Goal: Task Accomplishment & Management: Complete application form

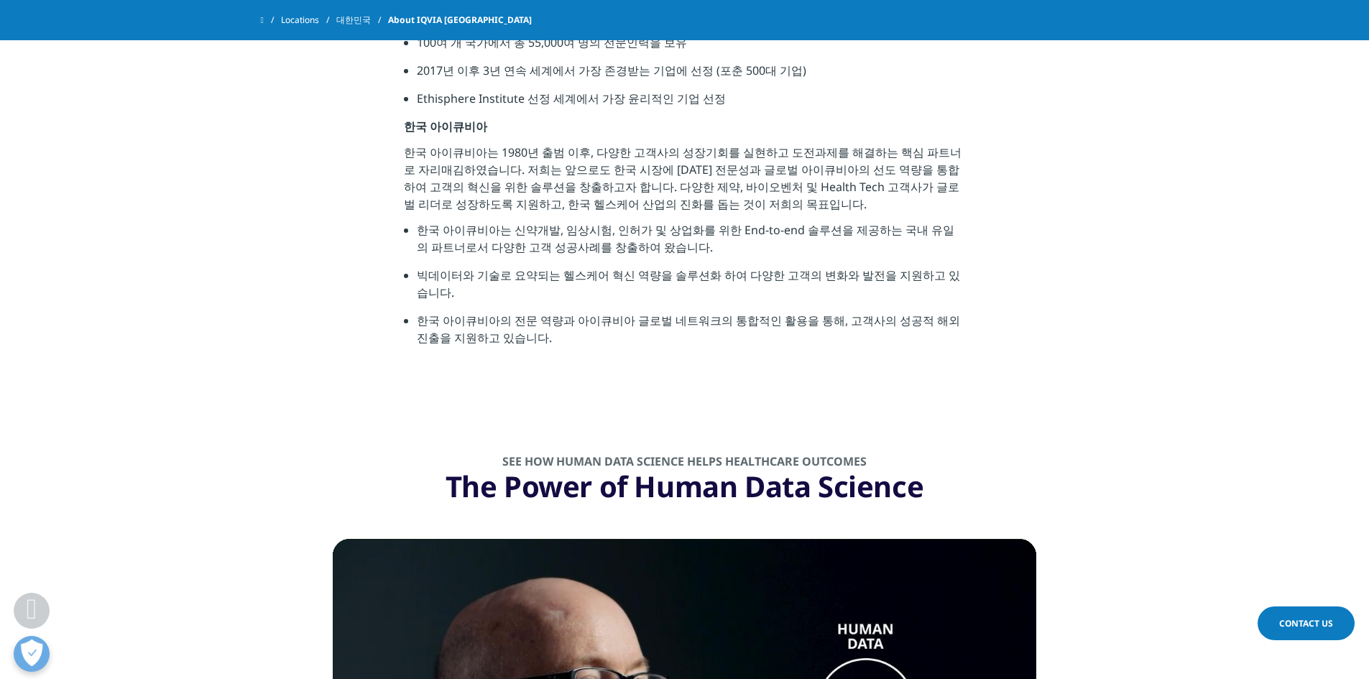
scroll to position [647, 0]
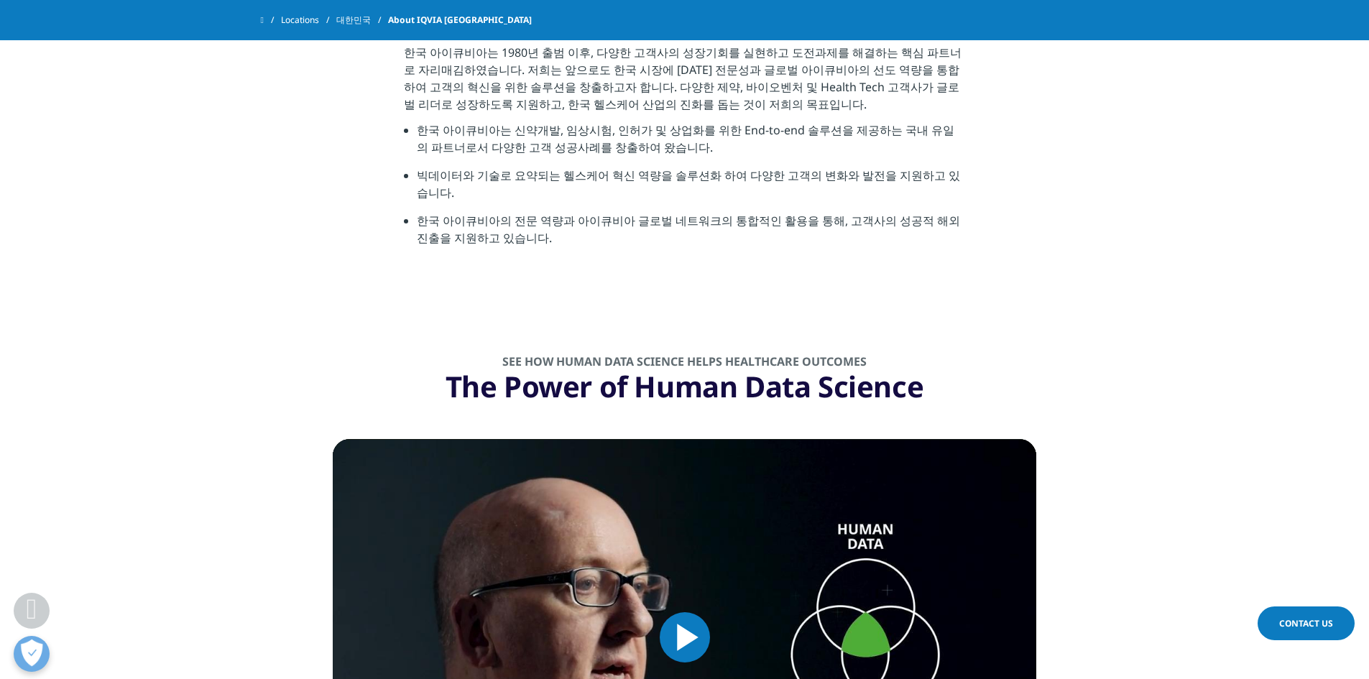
click at [1319, 622] on span "Contact Us" at bounding box center [1306, 623] width 54 height 12
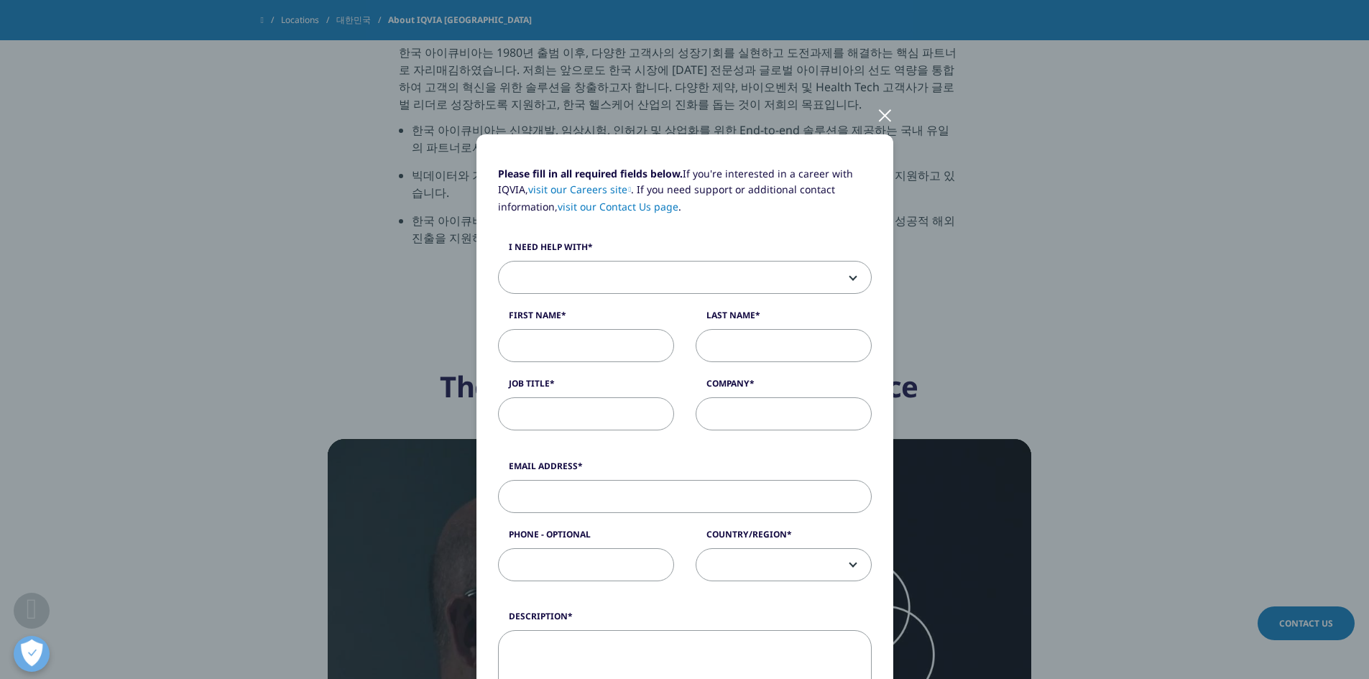
click at [649, 284] on span at bounding box center [685, 278] width 372 height 33
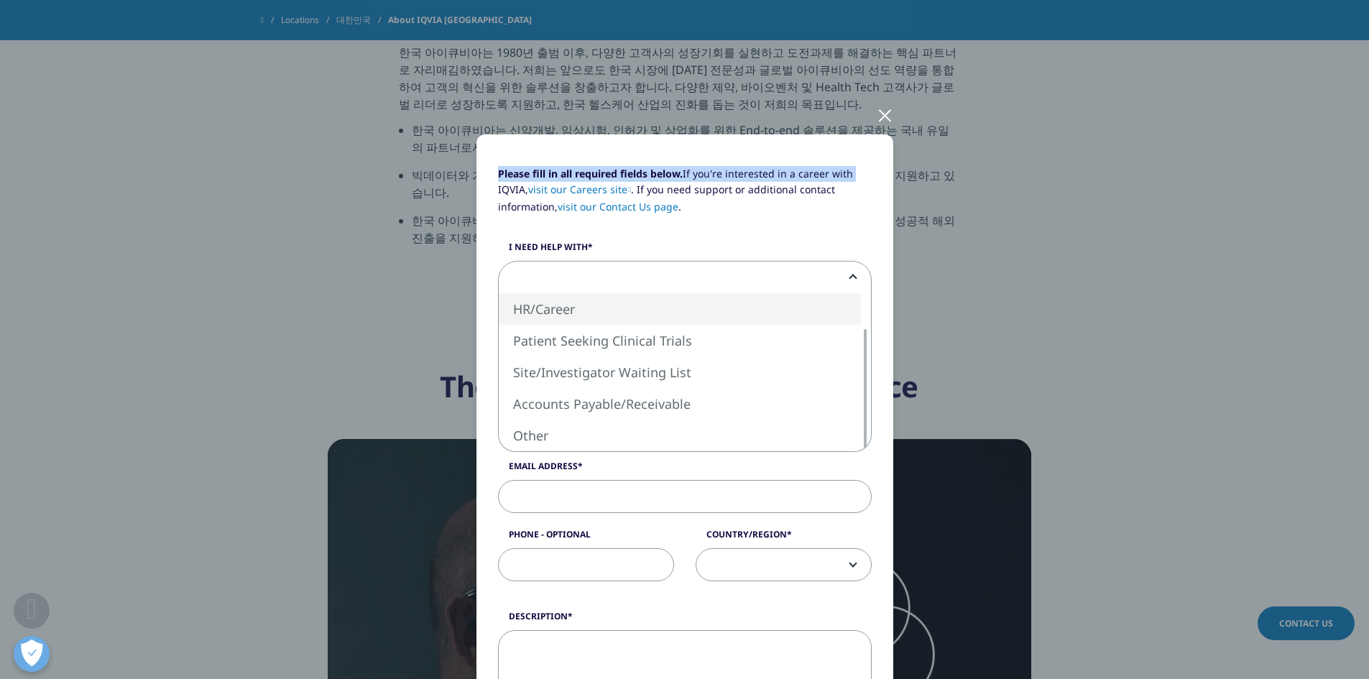
click at [870, 119] on div "Please fill in all required fields below. If you're interested in a career with…" at bounding box center [685, 597] width 848 height 1195
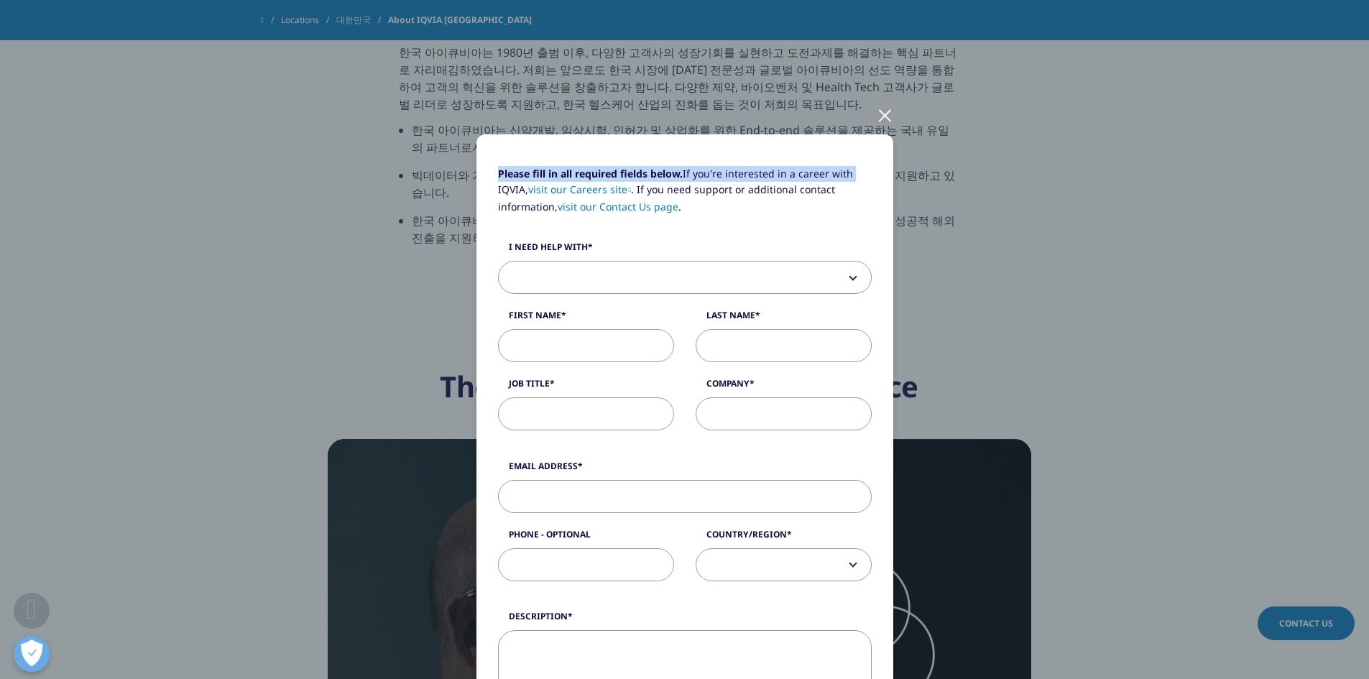
click at [877, 127] on div at bounding box center [885, 115] width 17 height 40
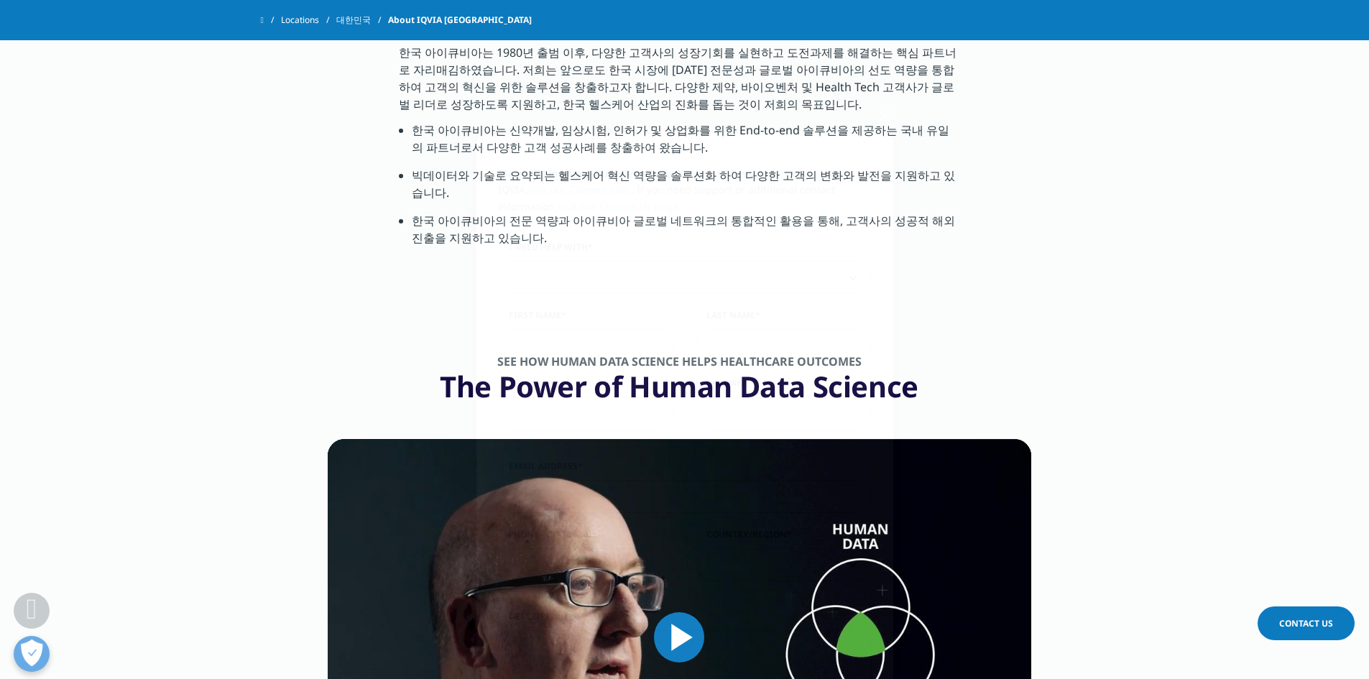
click at [877, 113] on div at bounding box center [885, 115] width 17 height 40
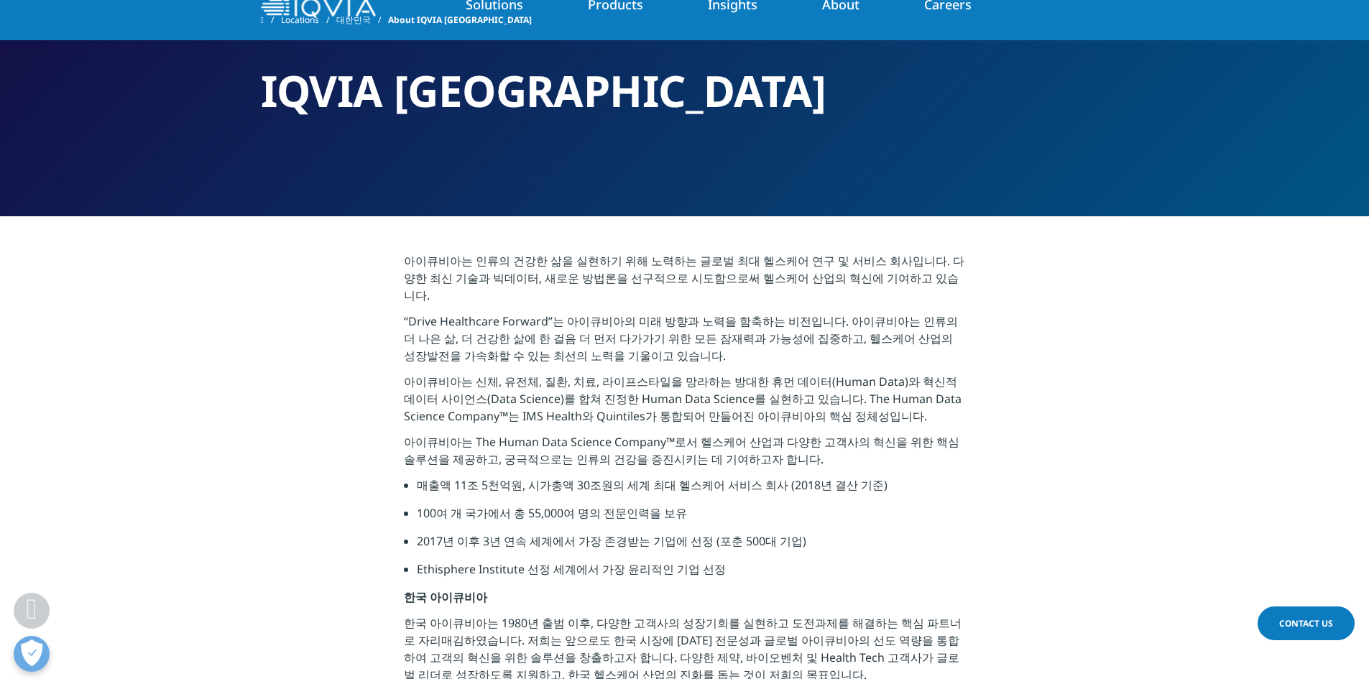
scroll to position [0, 0]
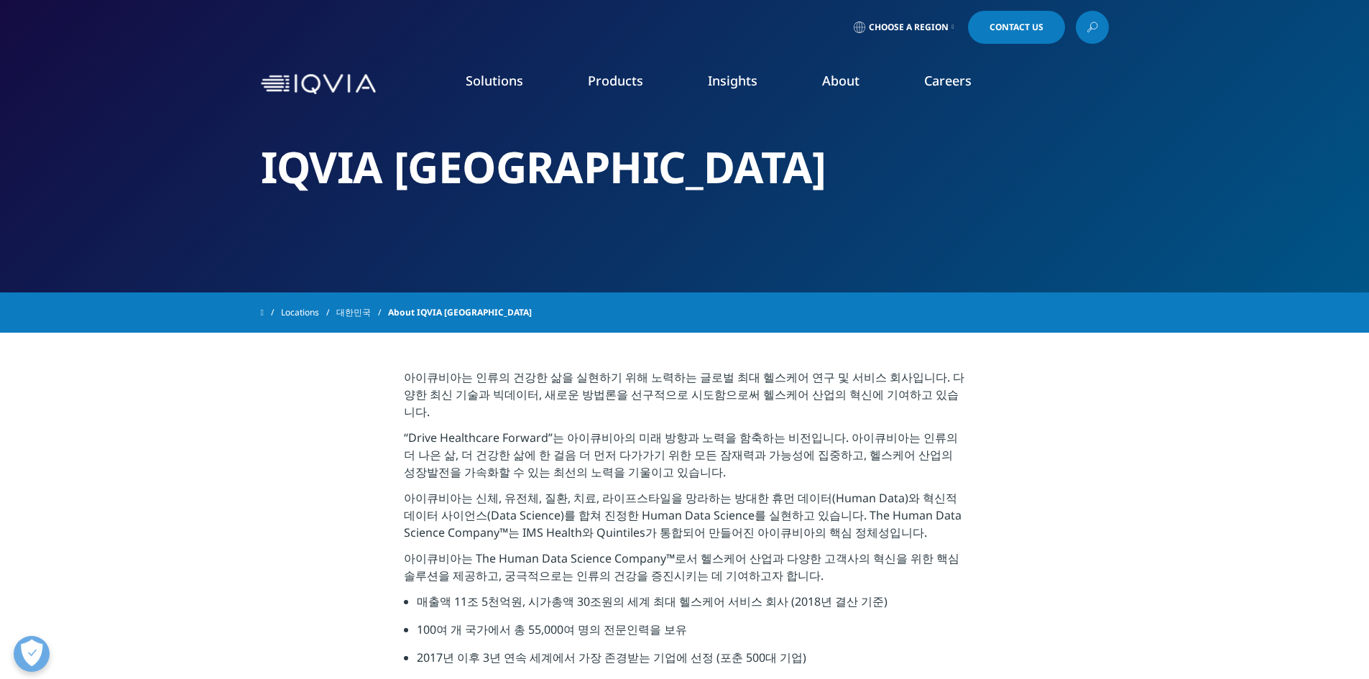
click at [177, 189] on link "IQVIA Connected Intelligence™" at bounding box center [158, 193] width 167 height 16
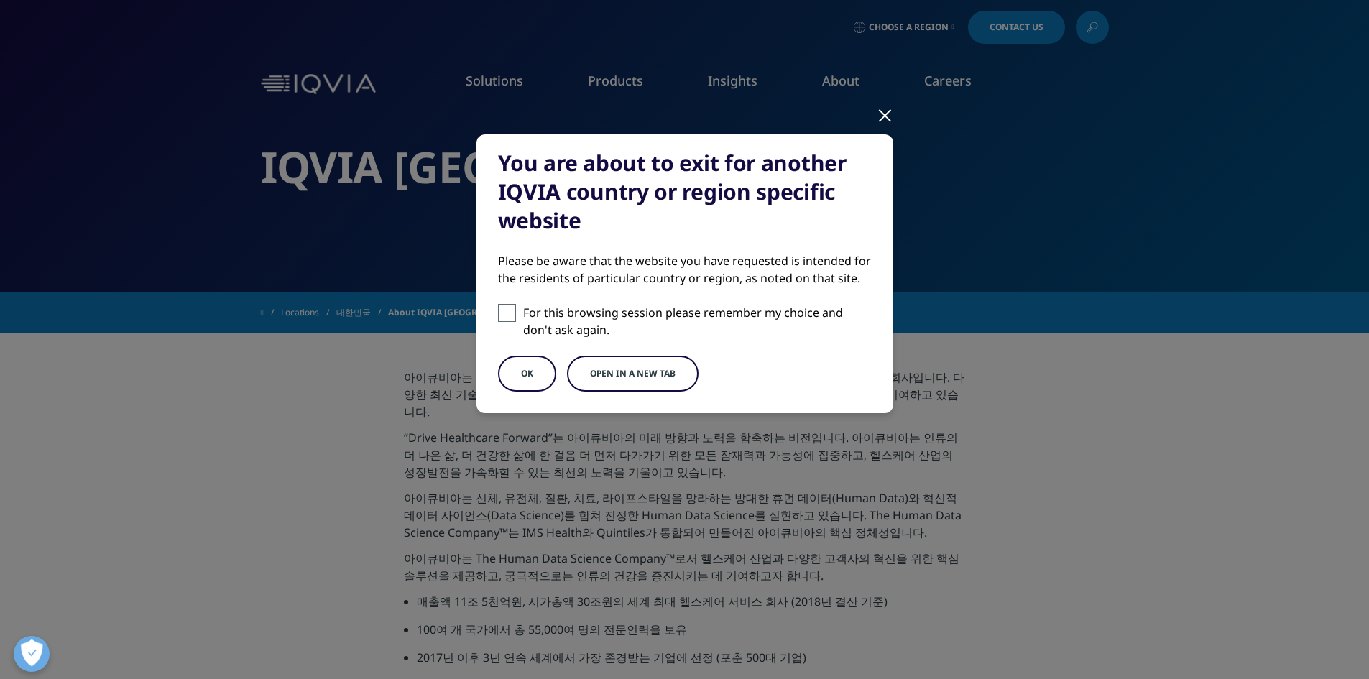
click at [538, 379] on button "OK" at bounding box center [527, 374] width 58 height 36
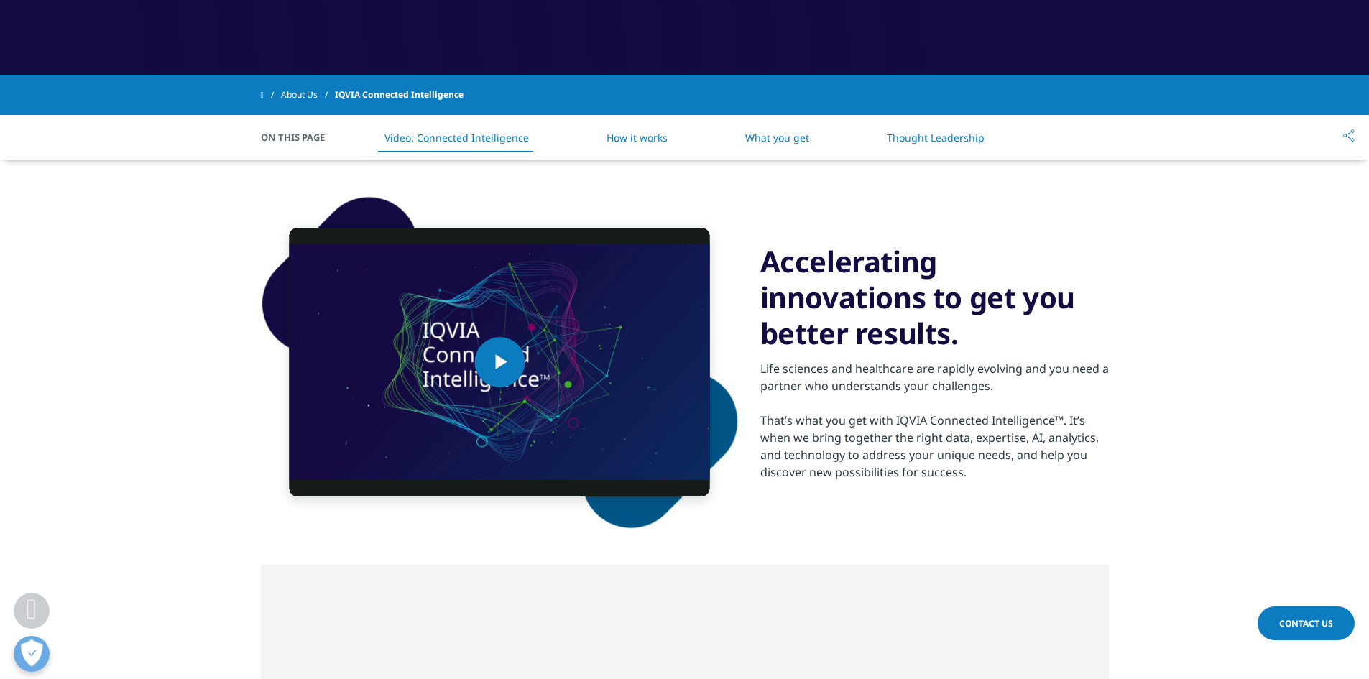
scroll to position [503, 0]
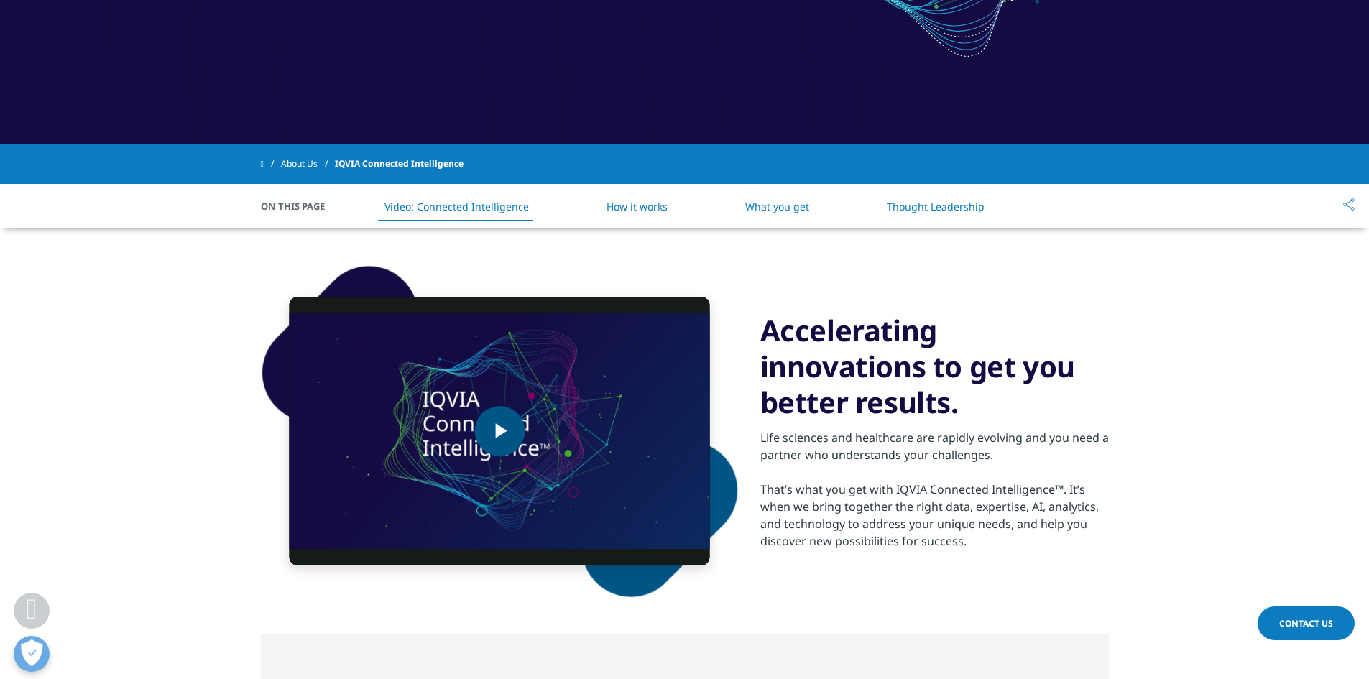
click at [589, 493] on img "Video Player" at bounding box center [500, 431] width 420 height 269
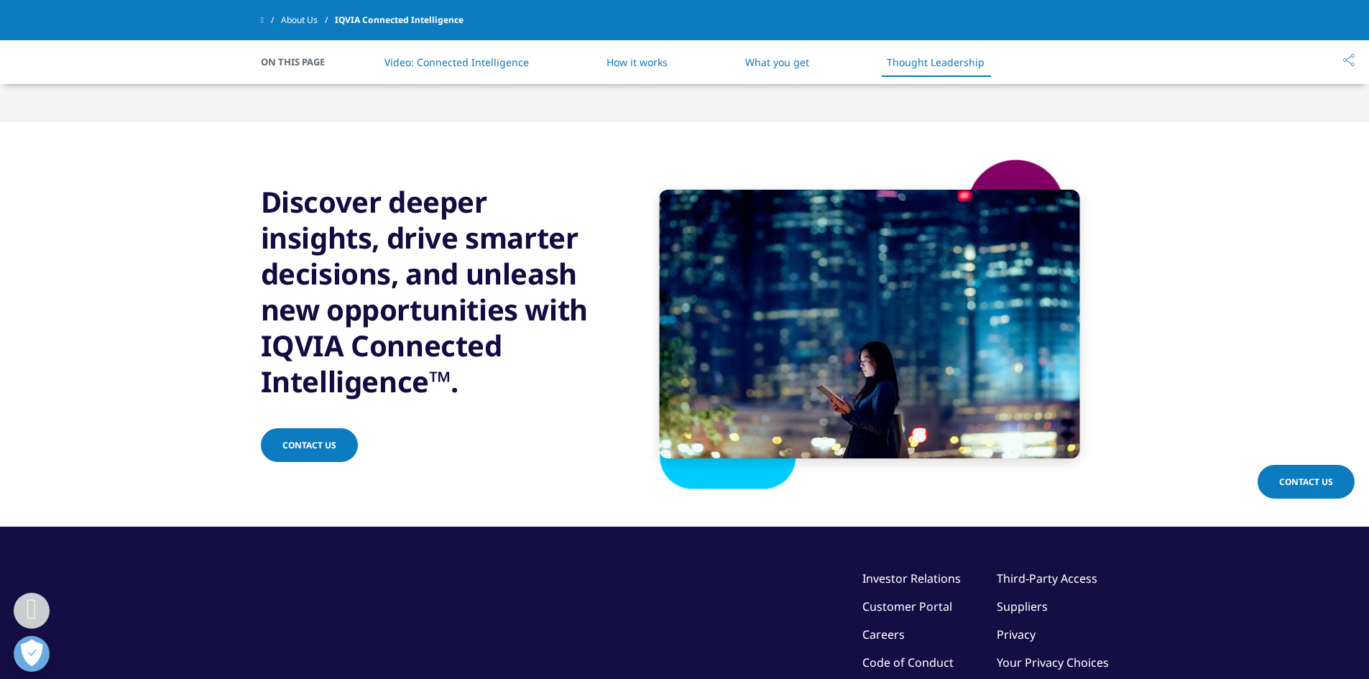
scroll to position [3091, 0]
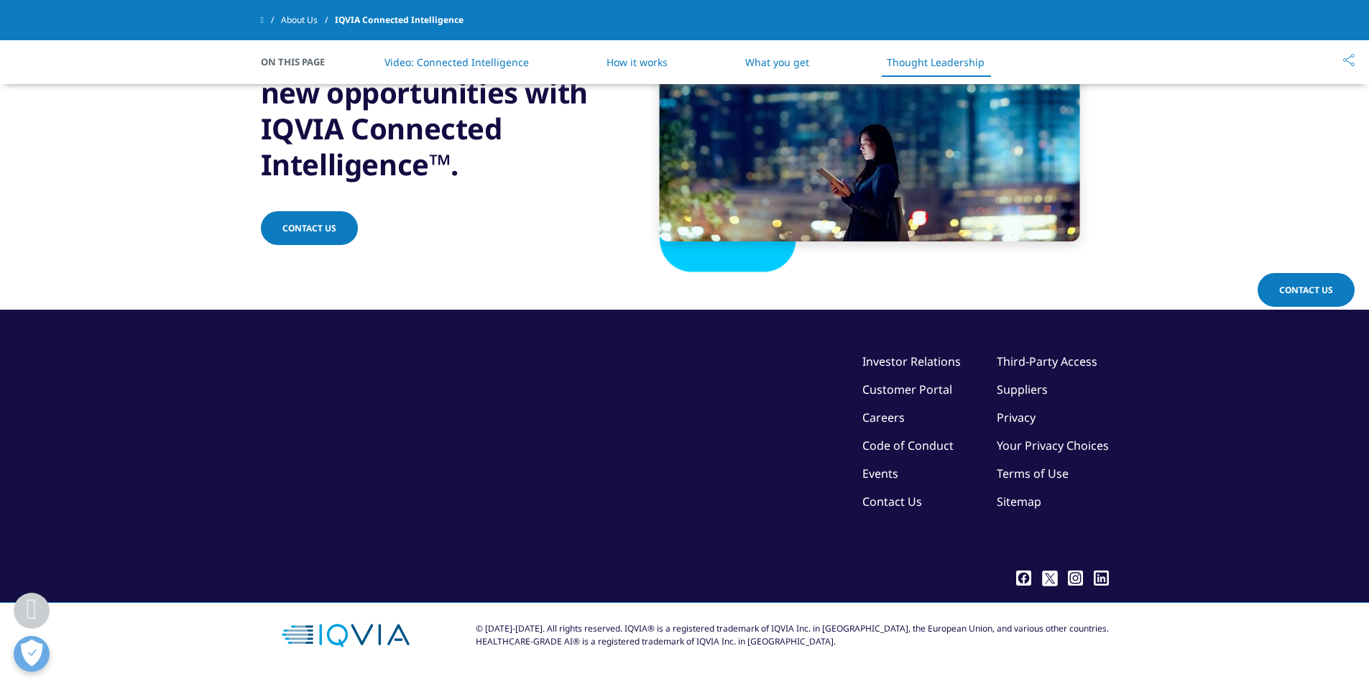
drag, startPoint x: 926, startPoint y: 385, endPoint x: 941, endPoint y: 386, distance: 15.1
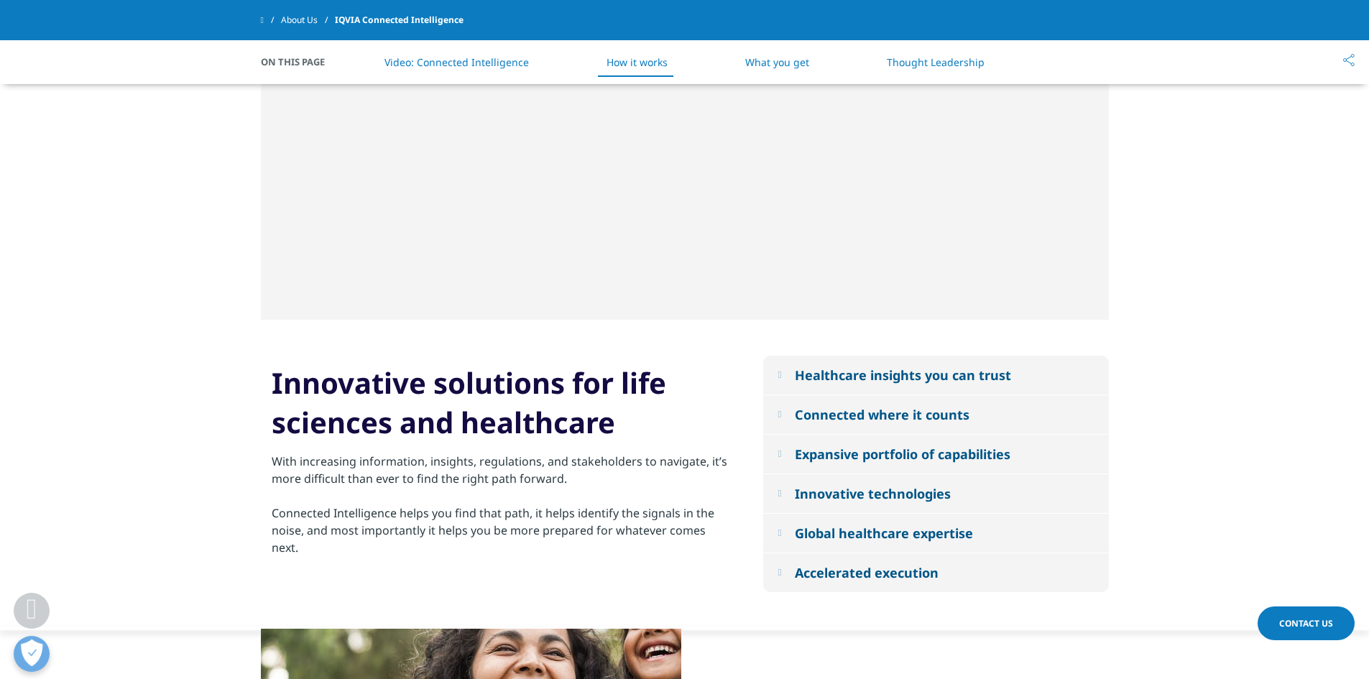
scroll to position [1223, 0]
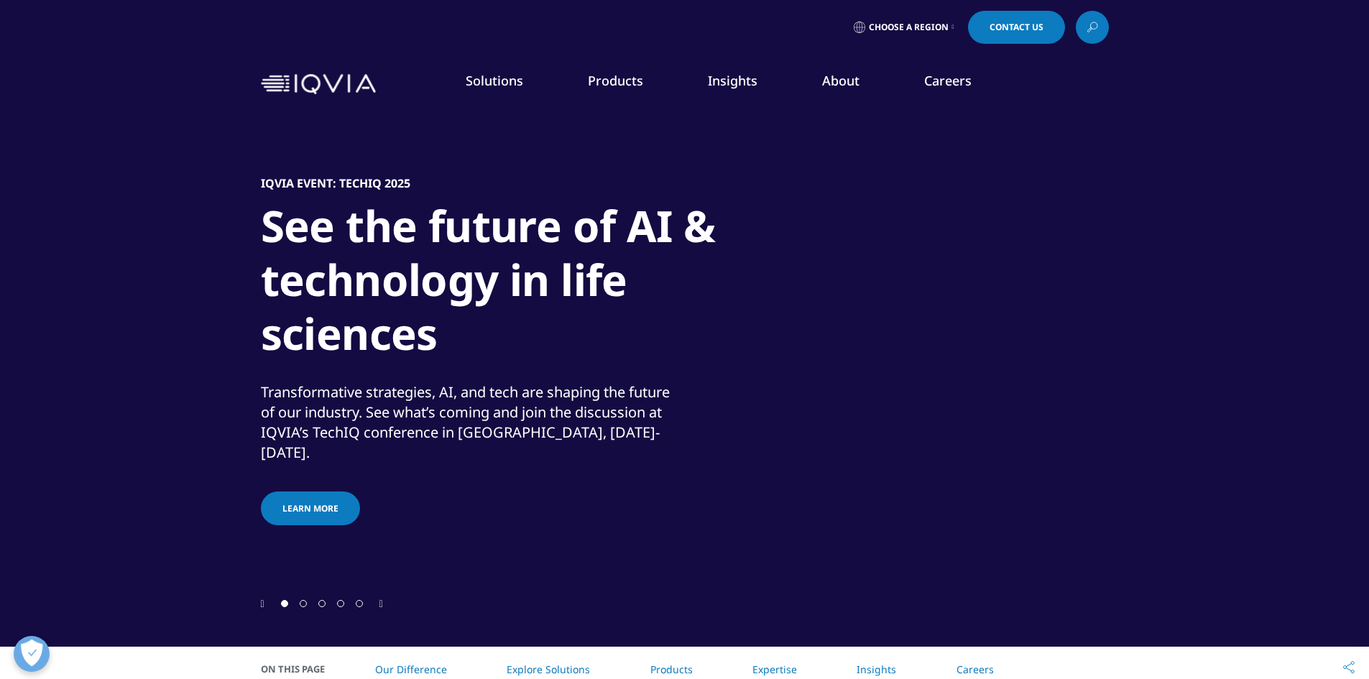
click at [913, 28] on span "Choose a Region" at bounding box center [909, 27] width 80 height 11
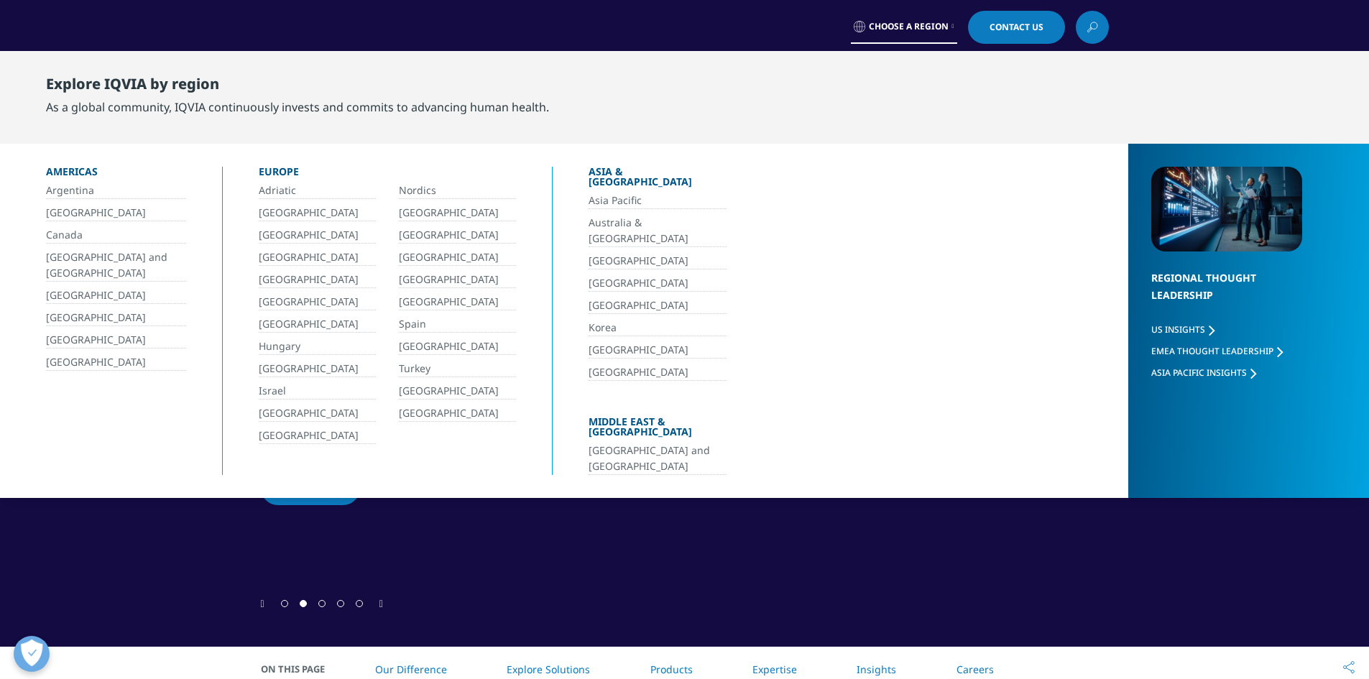
click at [606, 320] on link "Korea" at bounding box center [658, 328] width 138 height 17
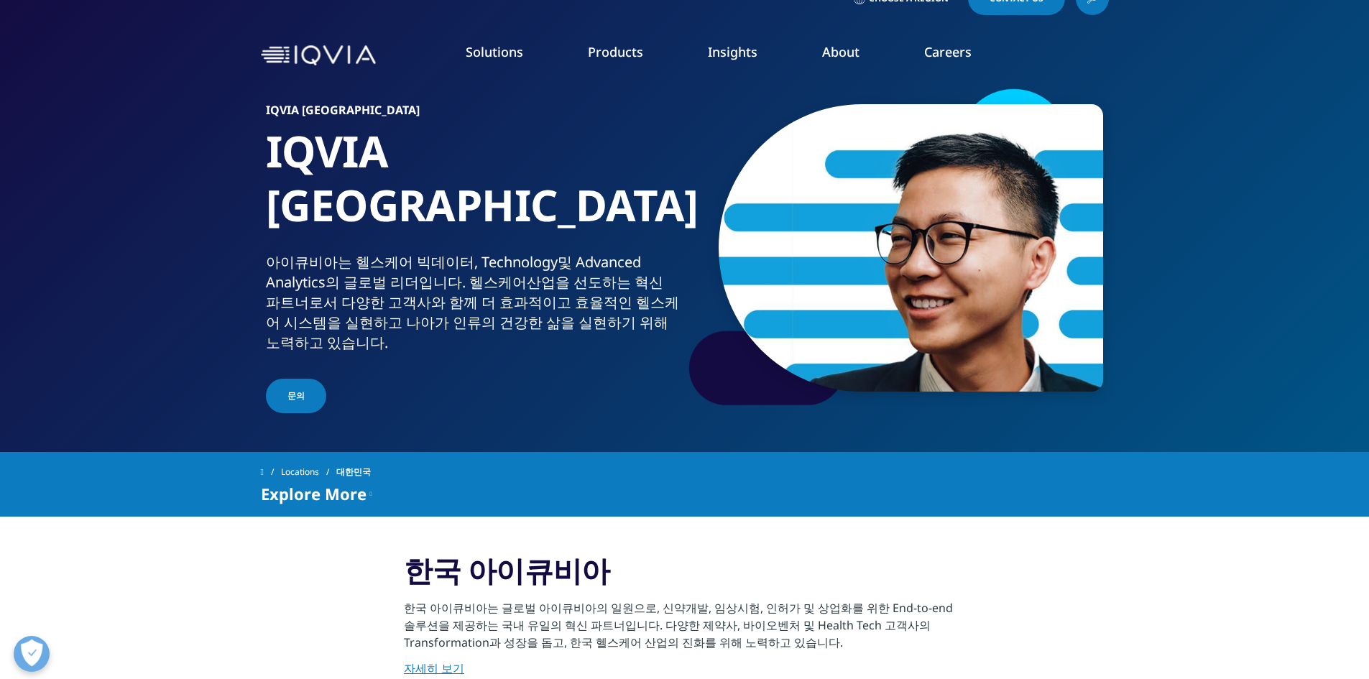
scroll to position [72, 0]
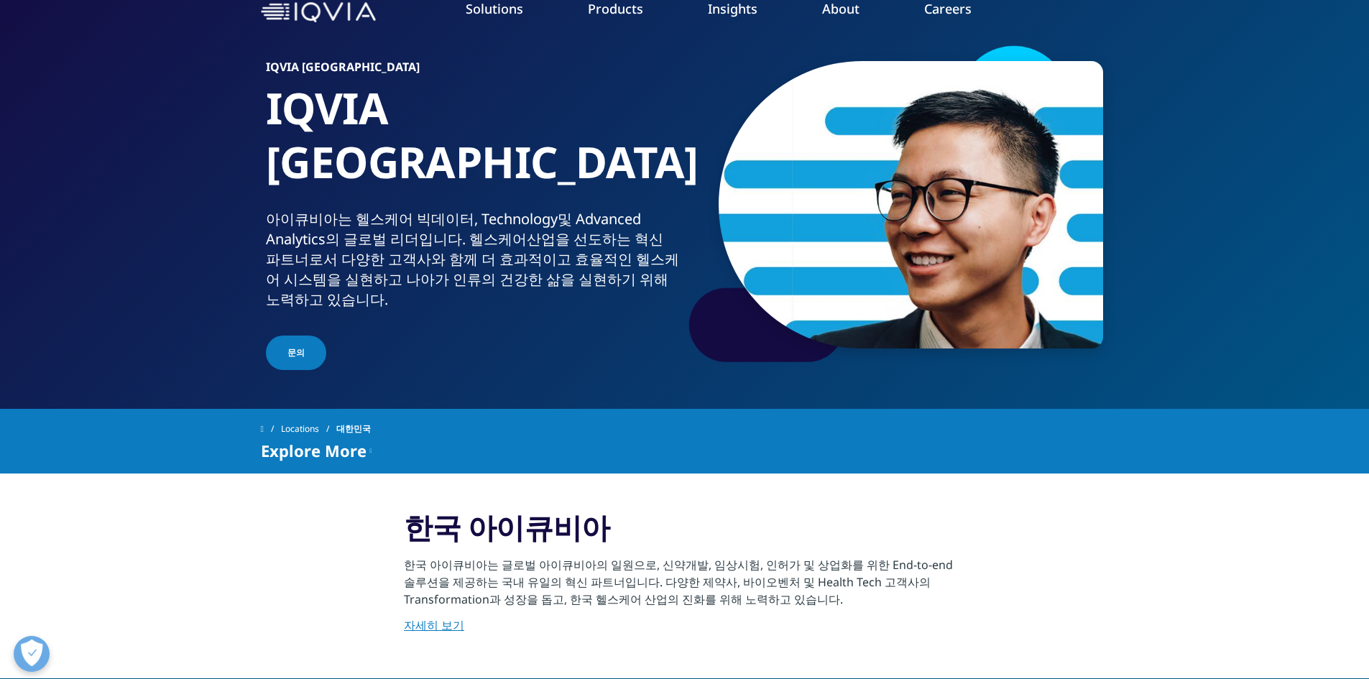
click at [306, 336] on link "문의" at bounding box center [296, 353] width 60 height 34
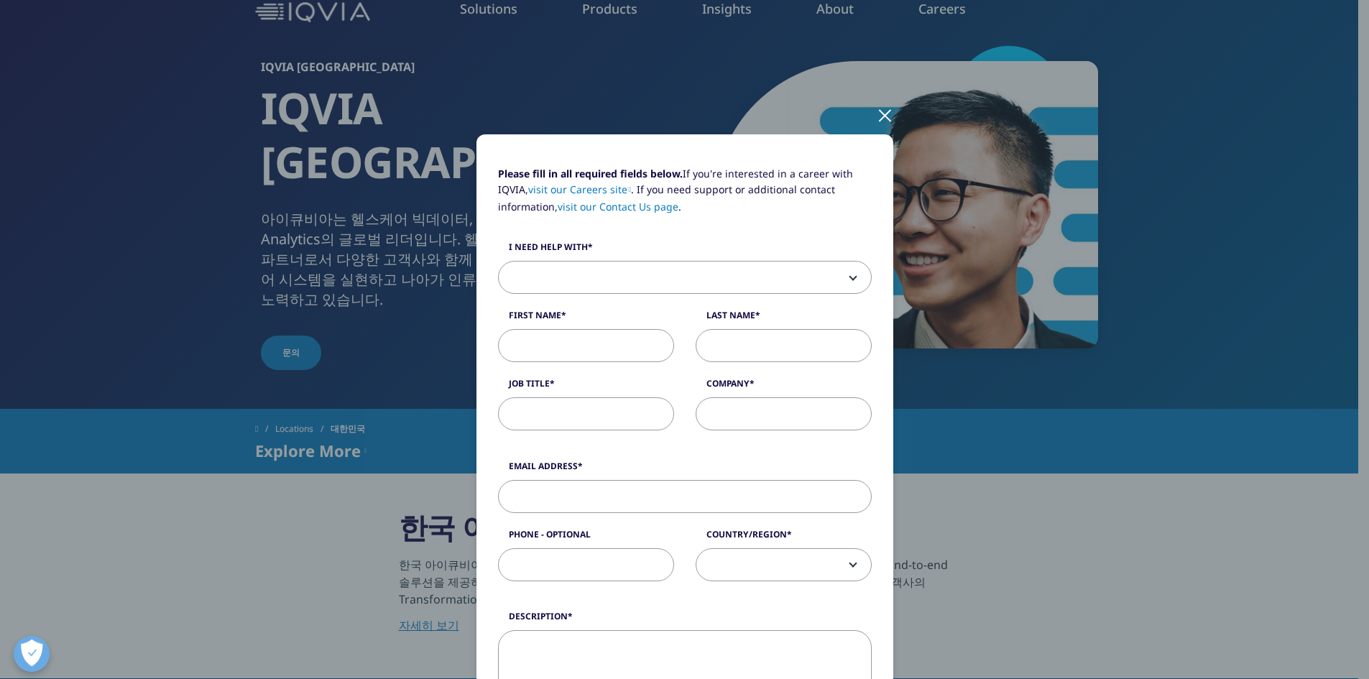
click at [627, 269] on span at bounding box center [685, 278] width 372 height 33
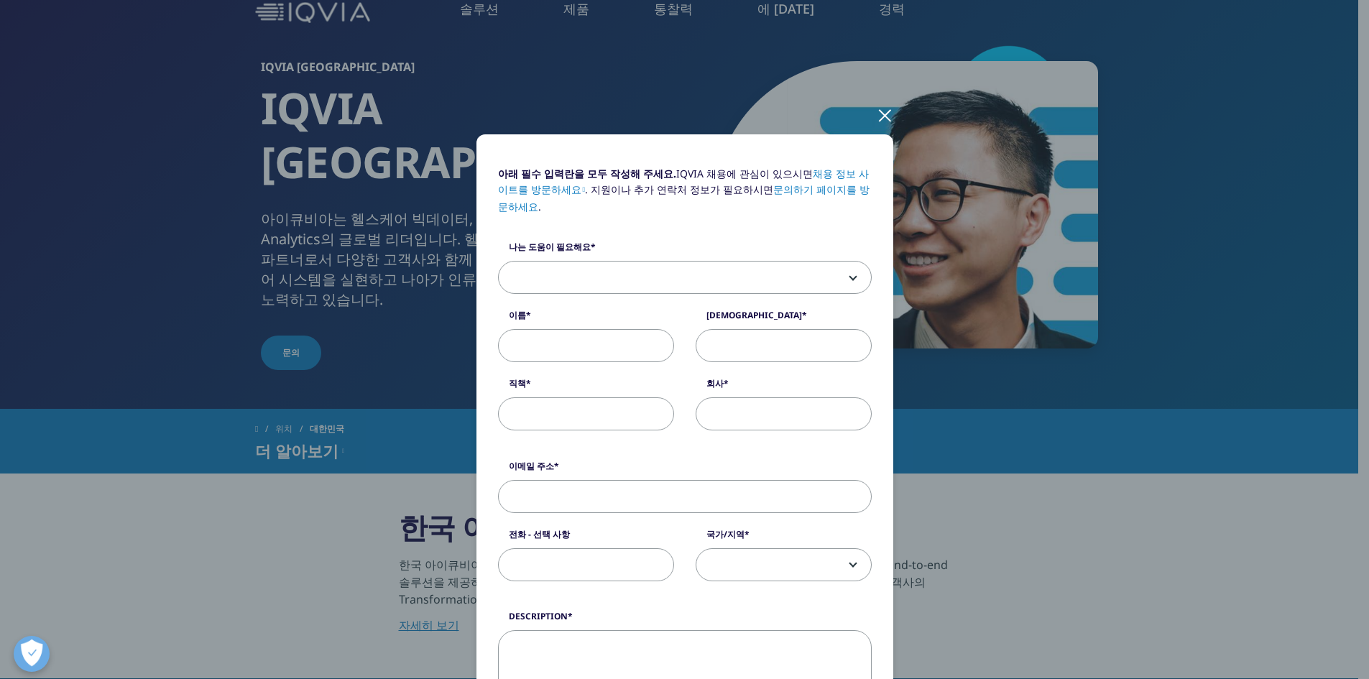
scroll to position [73, 0]
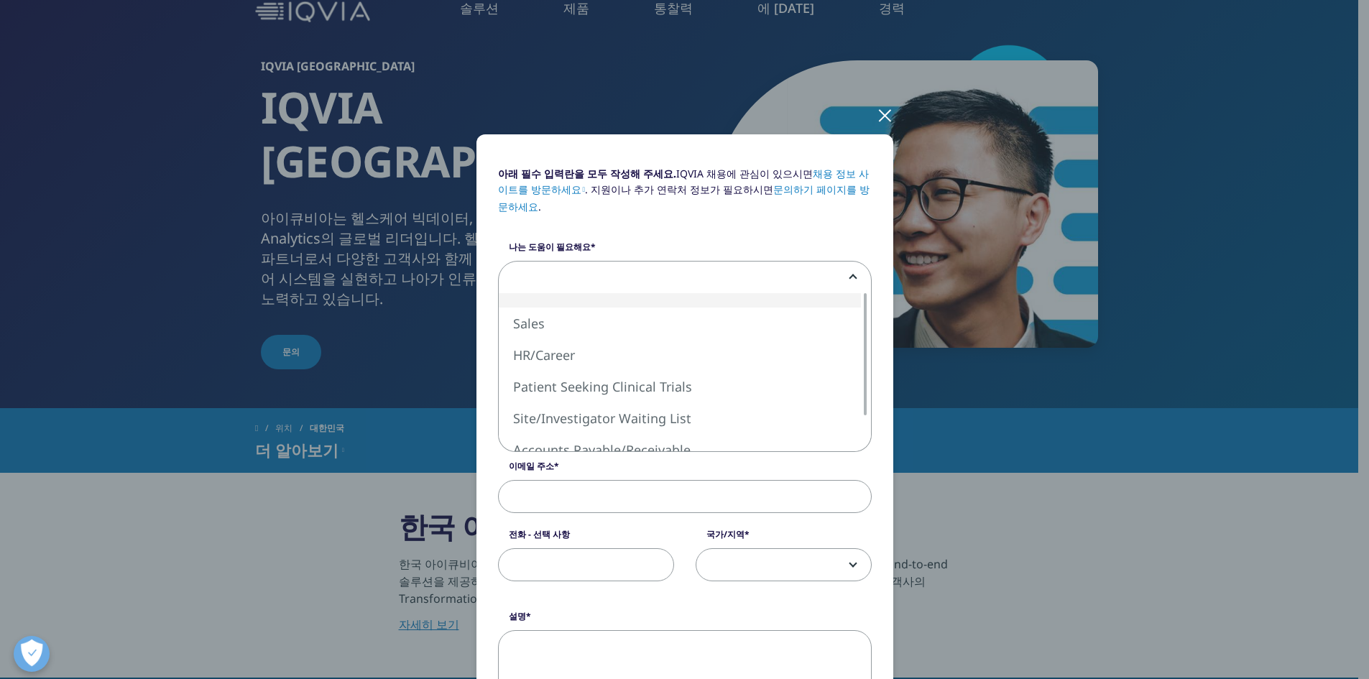
click at [706, 277] on span at bounding box center [685, 278] width 372 height 33
click at [686, 272] on span at bounding box center [685, 278] width 372 height 33
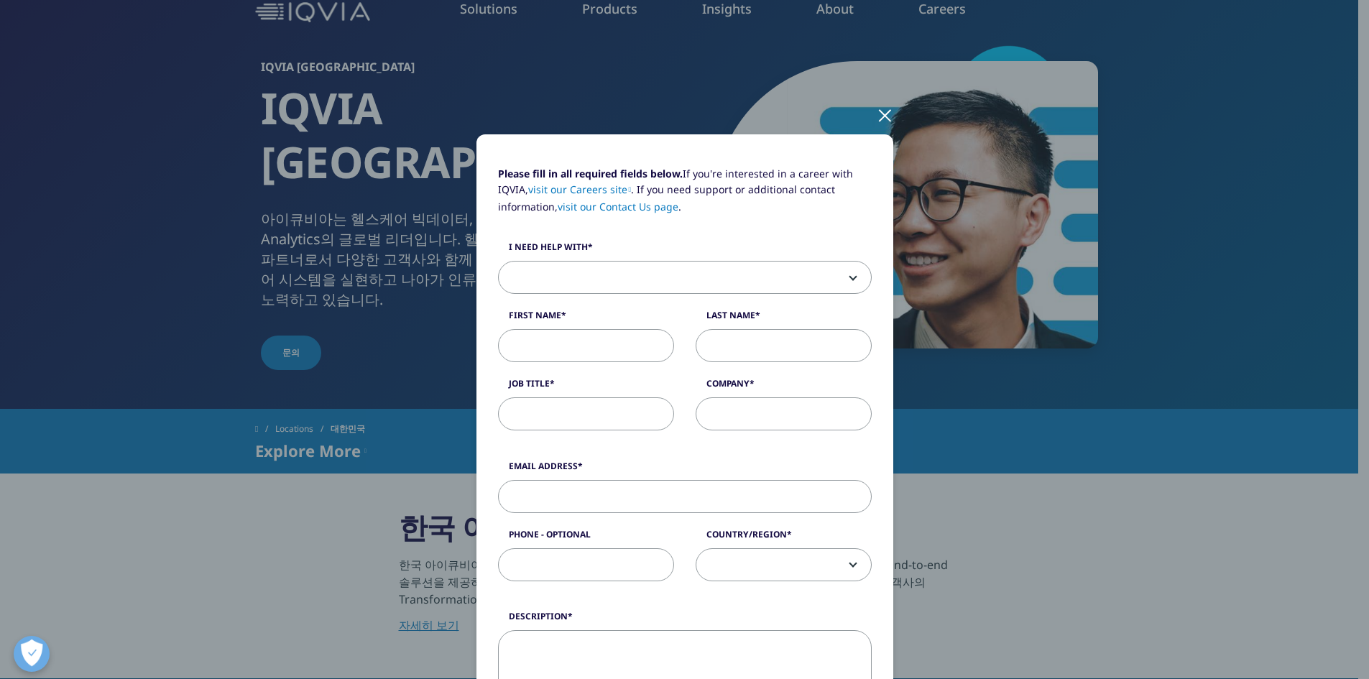
click at [563, 343] on input "First Name" at bounding box center [586, 345] width 176 height 33
type input "ㅎ"
type input "GAYEON"
type input "KIM"
type input "SENIOR RESEARCHER"
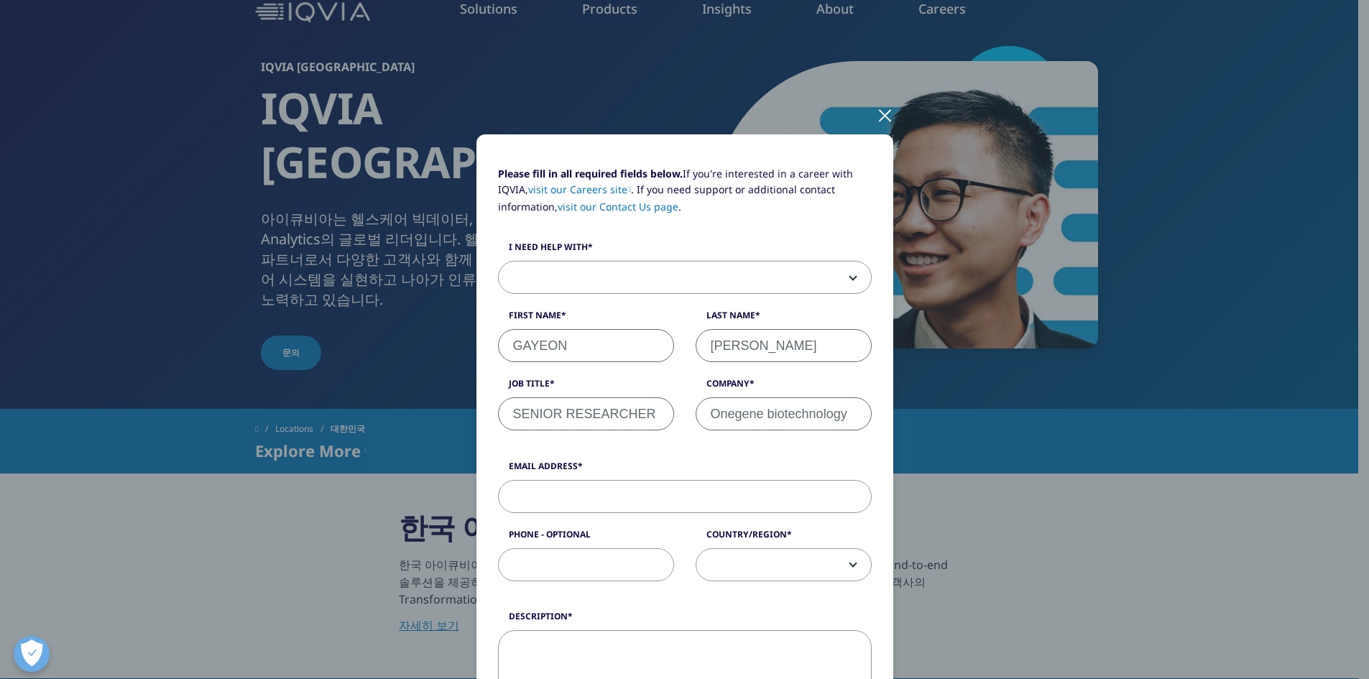
type input "Onegene biotechnology"
drag, startPoint x: 574, startPoint y: 346, endPoint x: 521, endPoint y: 346, distance: 53.2
click at [521, 346] on input "GAYEON" at bounding box center [586, 345] width 176 height 33
type input "GaYeon"
type input "k"
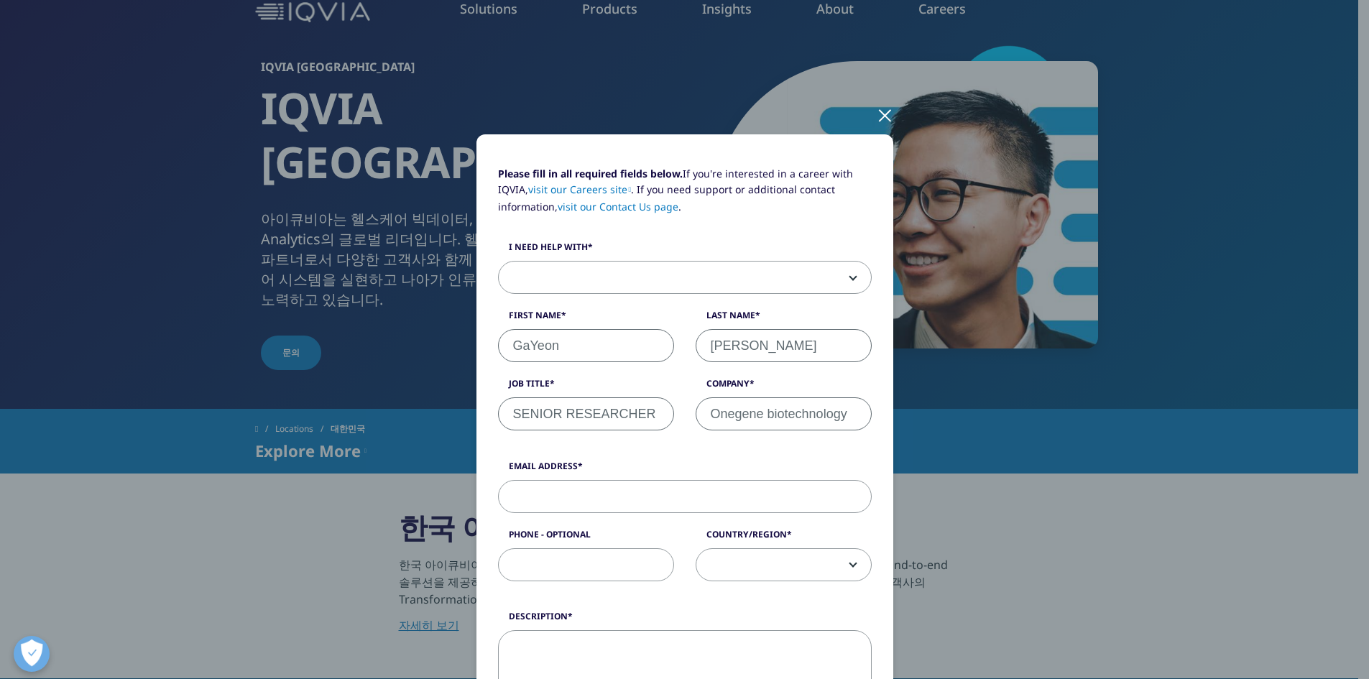
type input "Kim"
type input "Senior researcher"
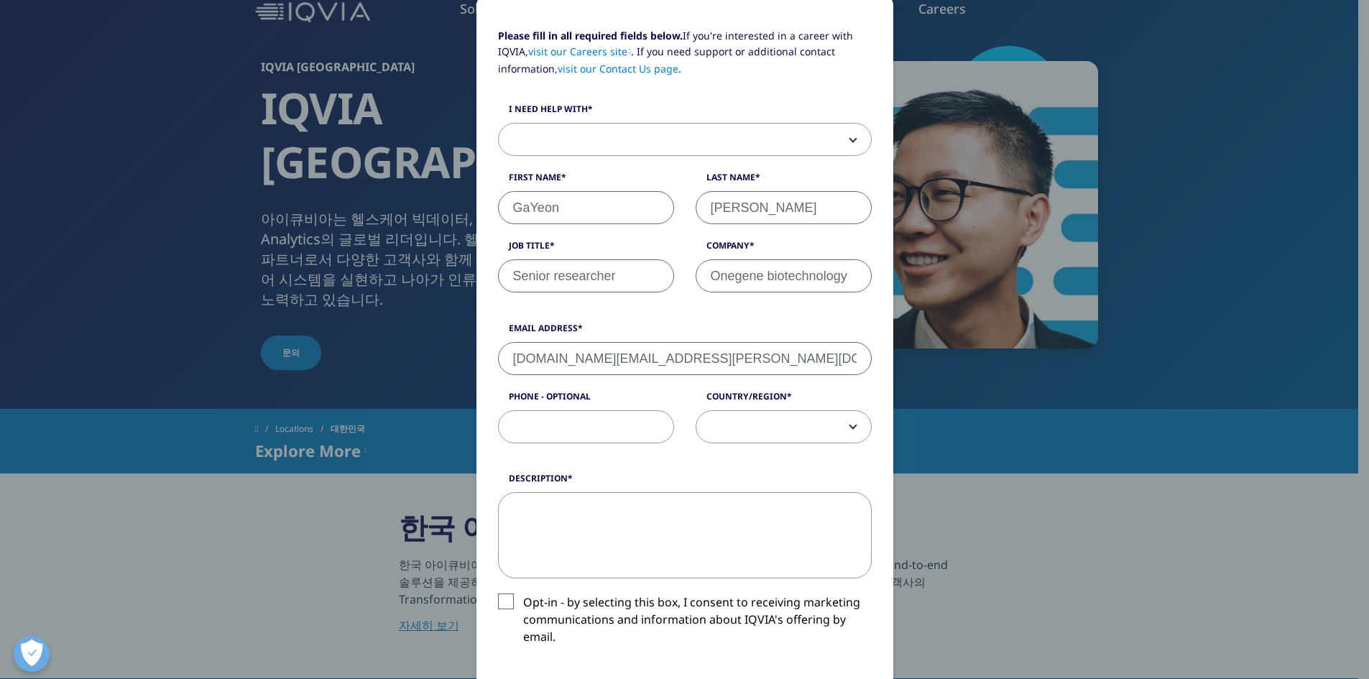
scroll to position [144, 0]
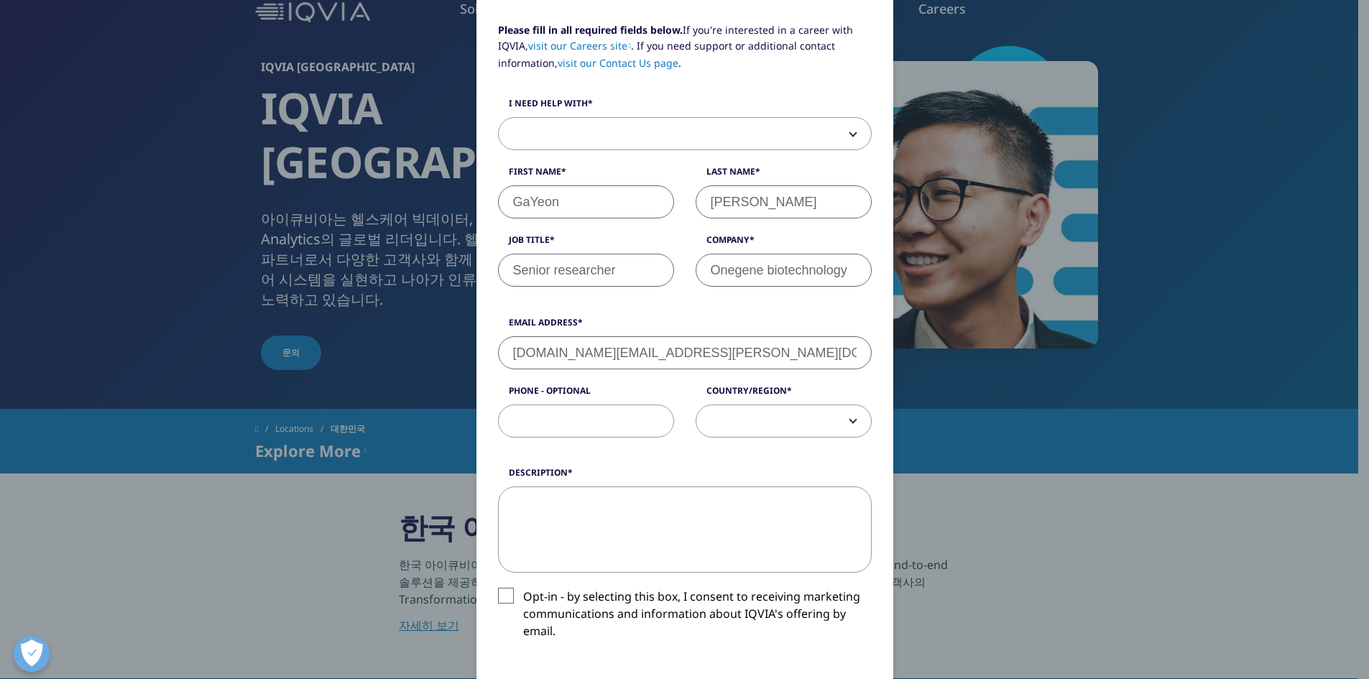
type input "gayeon.kim@onegenebt.com"
click at [773, 431] on span at bounding box center [783, 421] width 175 height 33
click at [867, 599] on div "Please fill in all required fields below. If you're interested in a career with…" at bounding box center [685, 446] width 374 height 849
select select "South Korea"
click at [700, 530] on textarea "Description" at bounding box center [685, 529] width 374 height 86
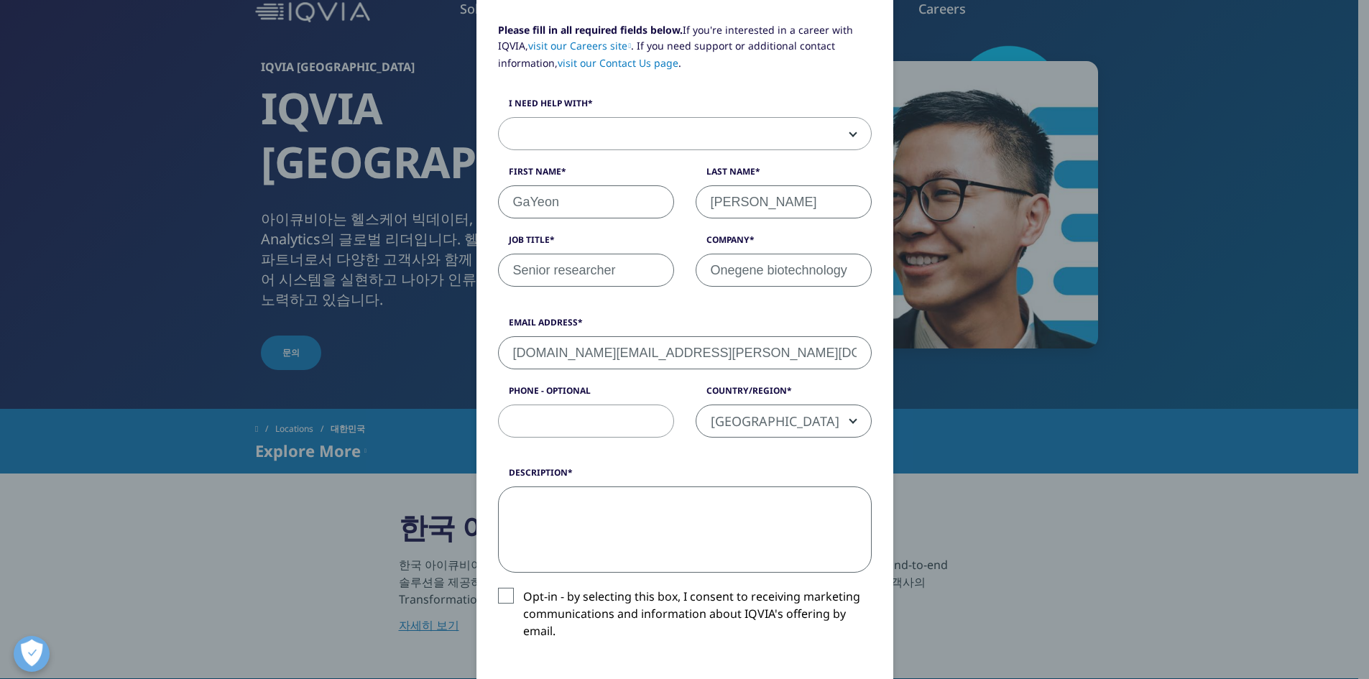
scroll to position [216, 0]
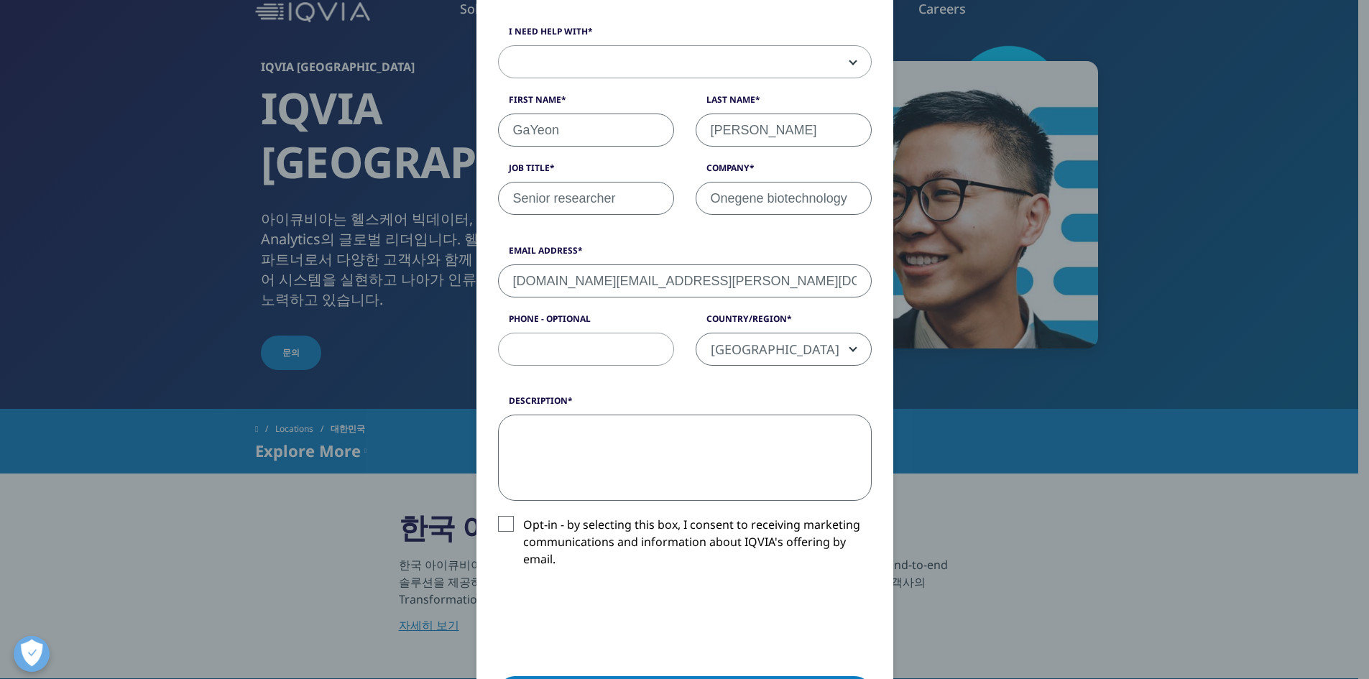
click at [504, 530] on label "Opt-in - by selecting this box, I consent to receiving marketing communications…" at bounding box center [685, 546] width 374 height 60
click at [523, 516] on input "Opt-in - by selecting this box, I consent to receiving marketing communications…" at bounding box center [523, 516] width 0 height 0
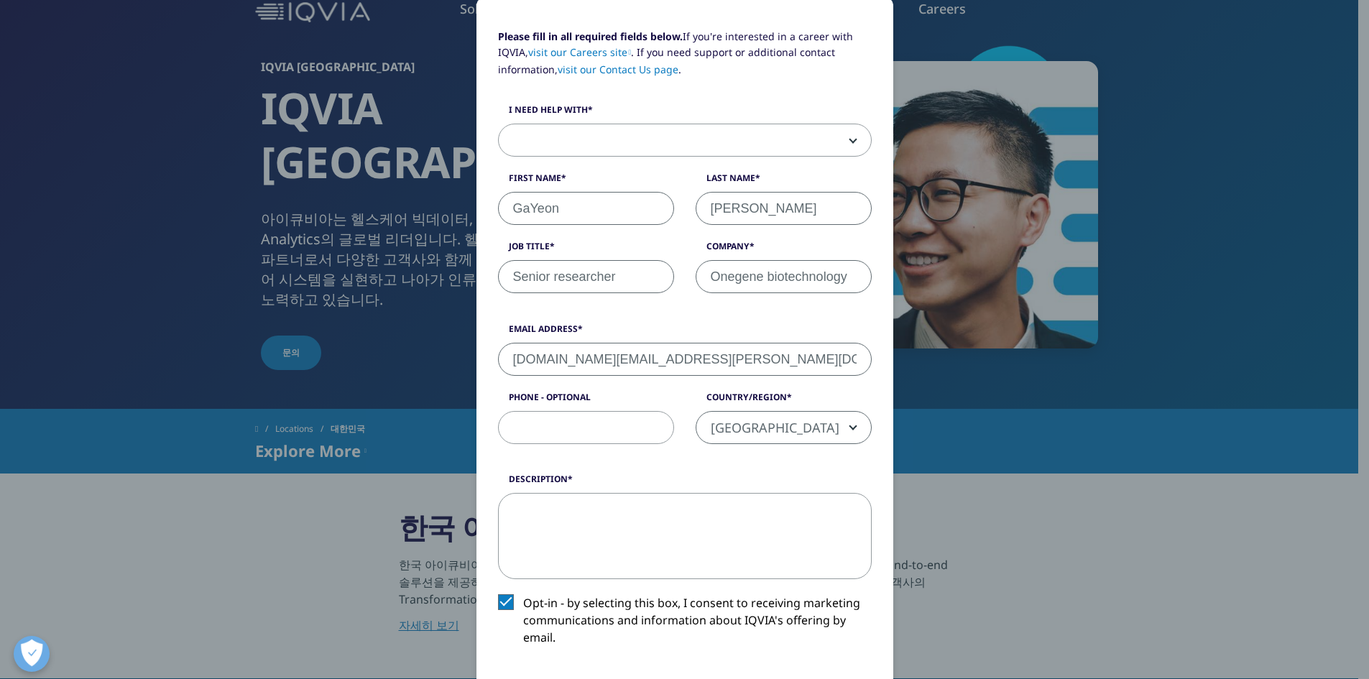
scroll to position [0, 0]
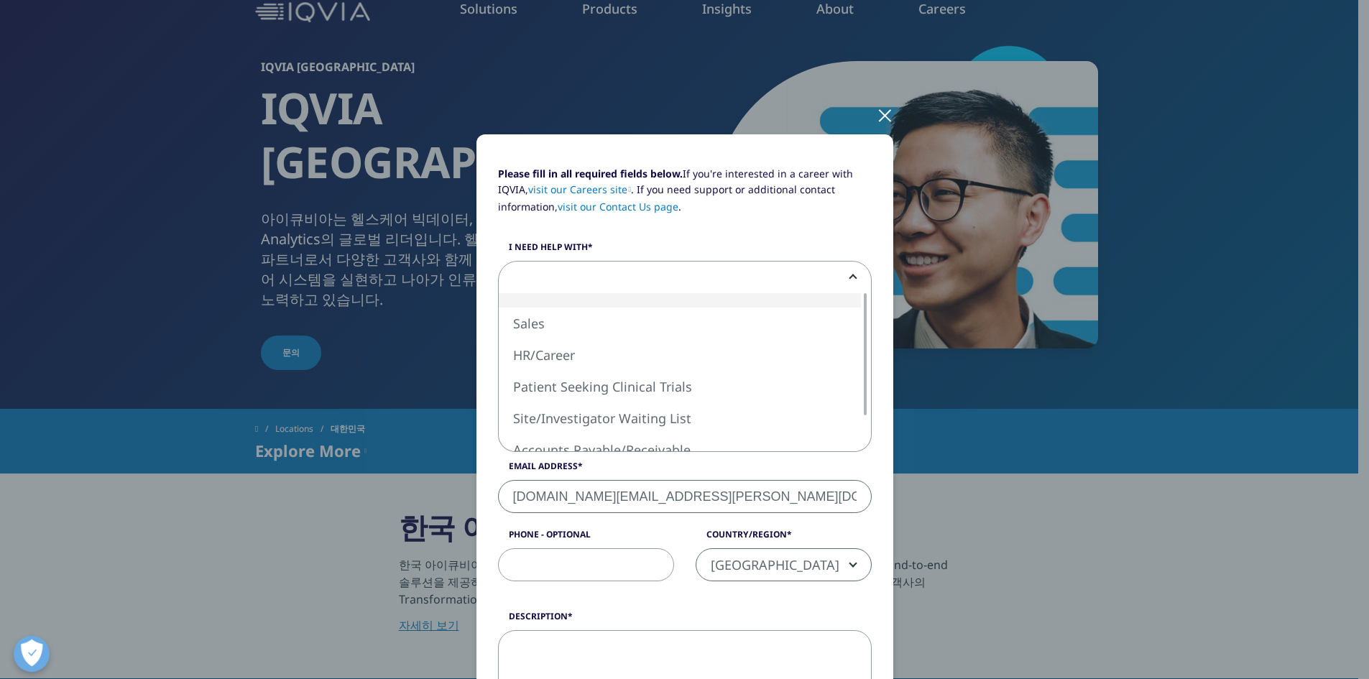
click at [647, 276] on span at bounding box center [685, 278] width 372 height 33
select select "Sales"
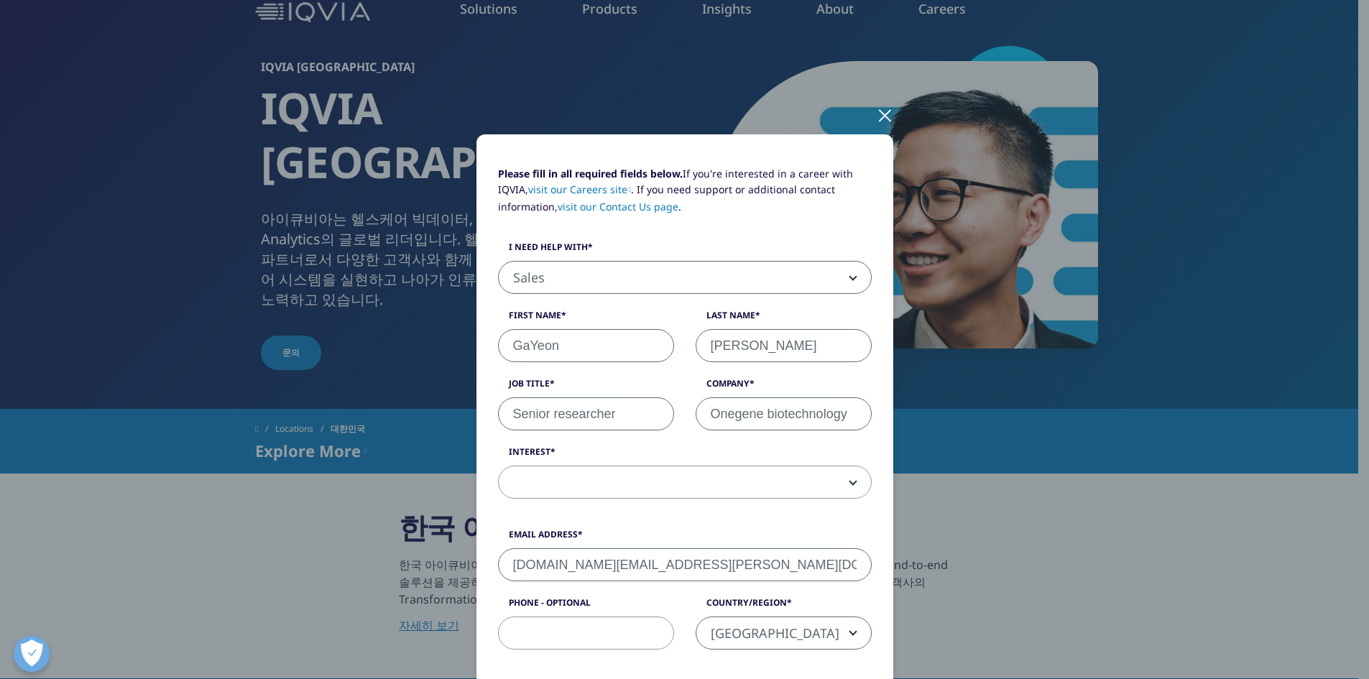
click at [627, 497] on span at bounding box center [685, 482] width 372 height 33
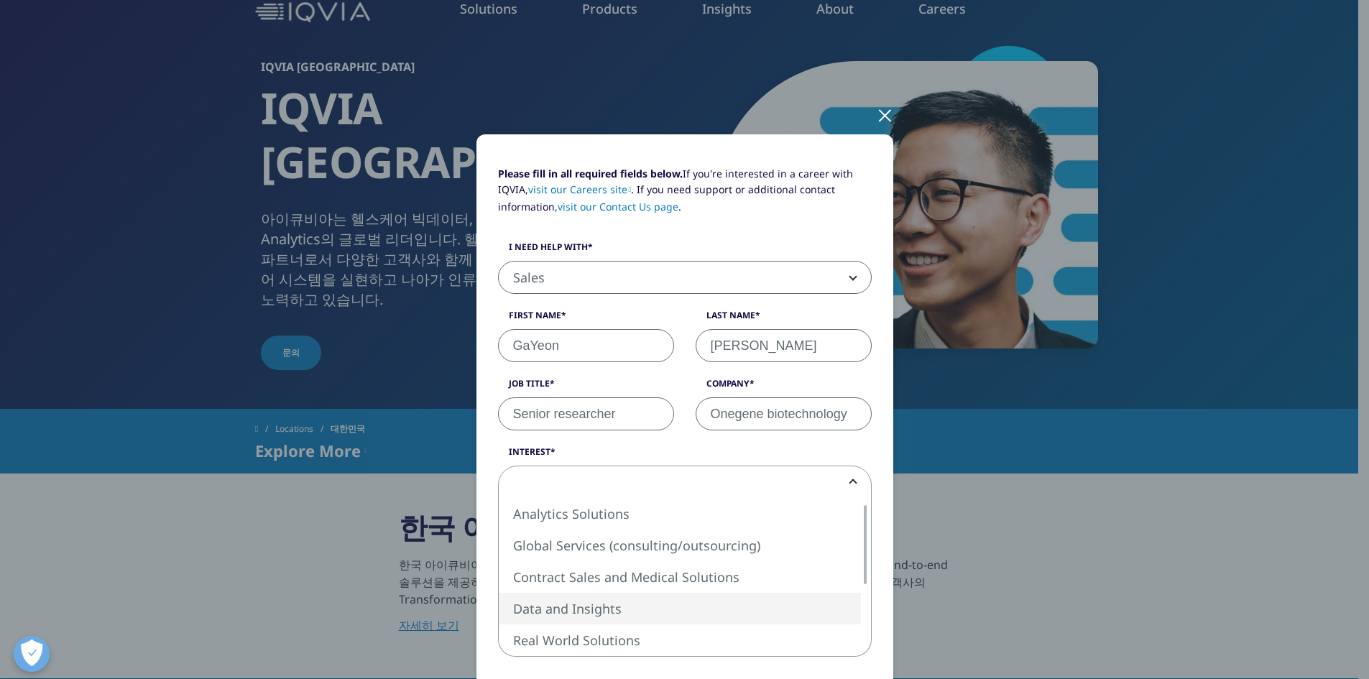
select select "Data and Insights"
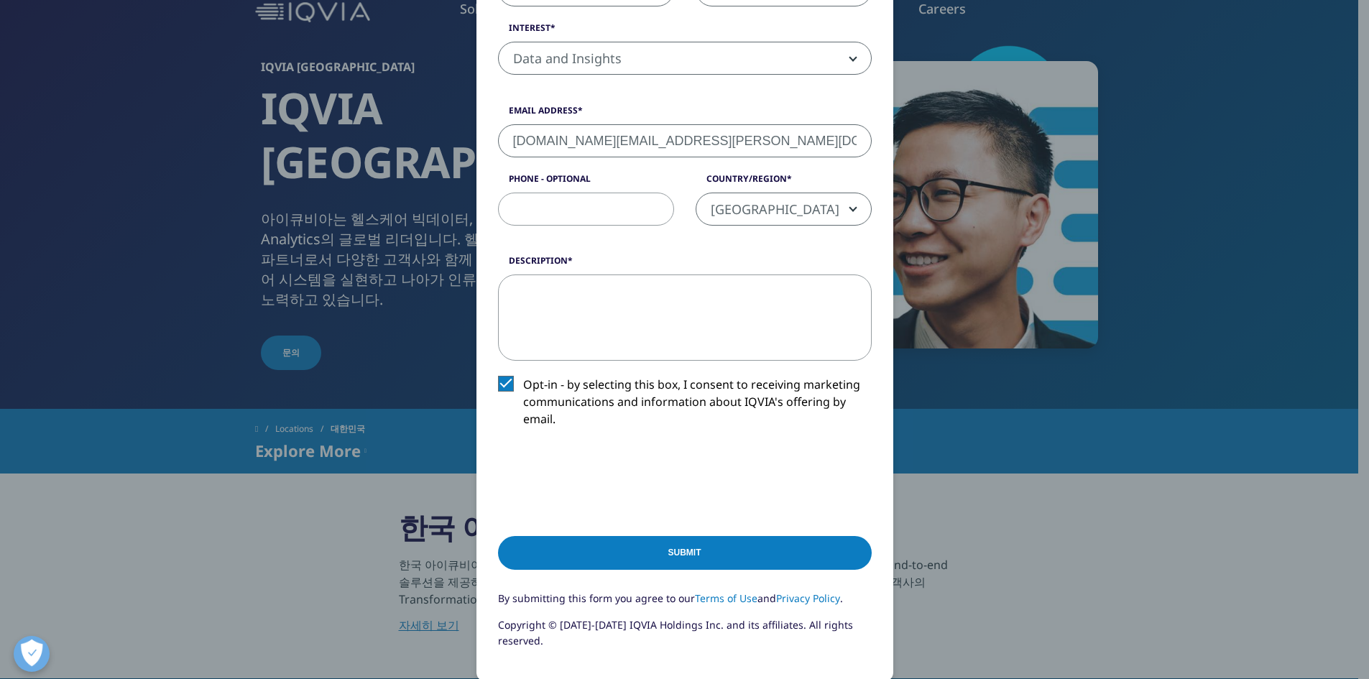
scroll to position [431, 0]
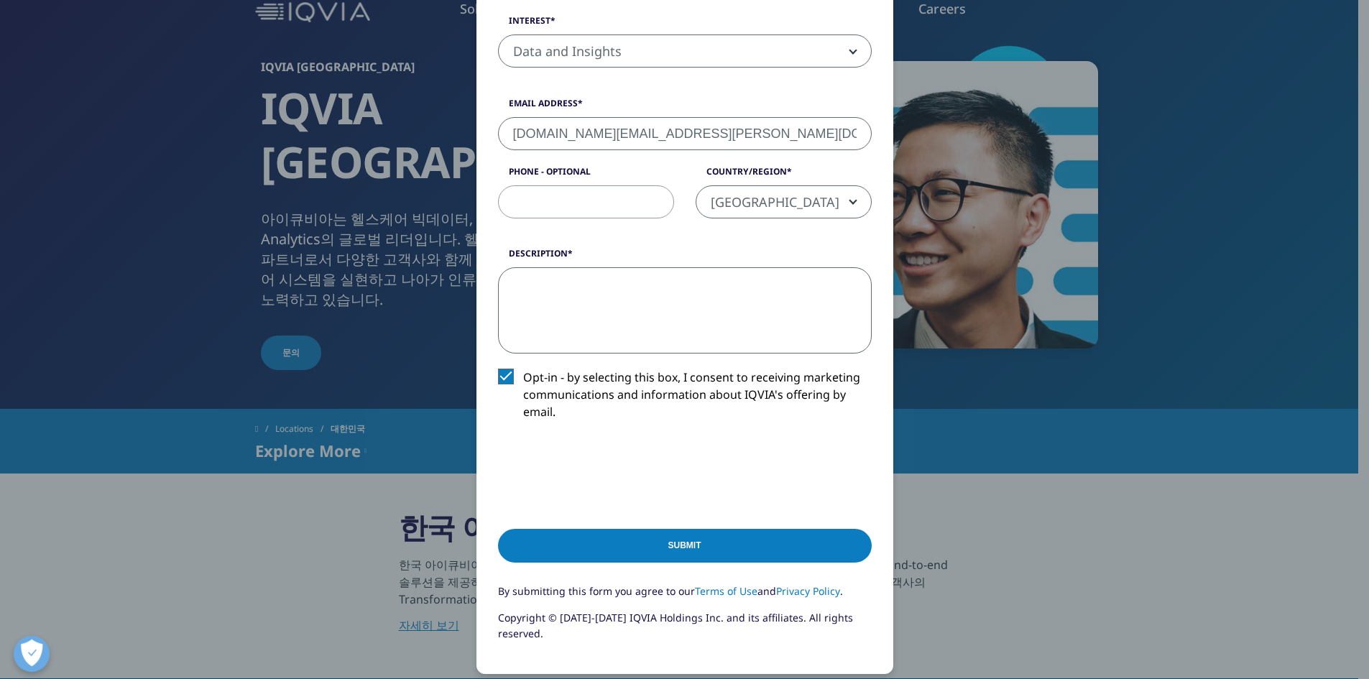
click at [650, 324] on textarea "Description" at bounding box center [685, 310] width 374 height 86
type textarea "h"
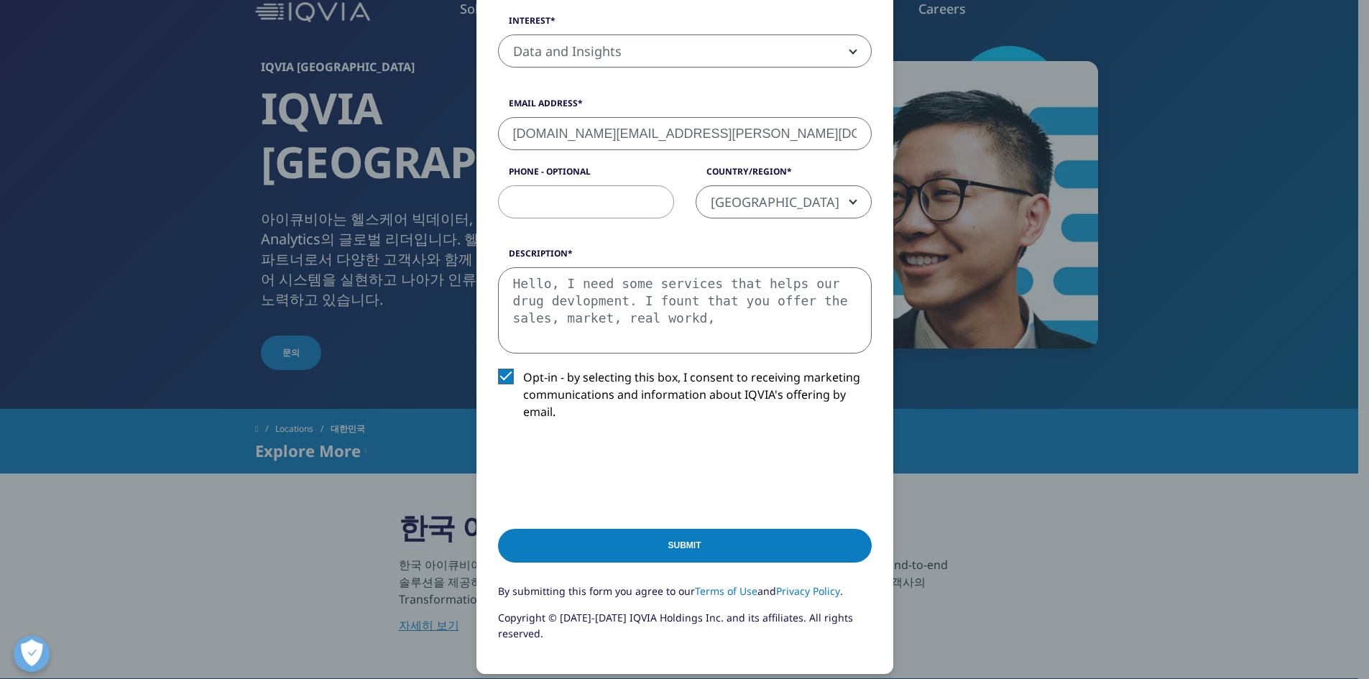
click at [724, 301] on textarea "Hello, I need some services that helps our drug devlopment. I fount that you of…" at bounding box center [685, 310] width 374 height 86
click at [722, 319] on textarea "Hello, I need some services that helps our drug devlopment. I fount that you of…" at bounding box center [685, 310] width 374 height 86
type textarea "Hello, I need some services that helps our drug devlopment. I fount that you of…"
click at [591, 558] on input "Submit" at bounding box center [685, 546] width 374 height 34
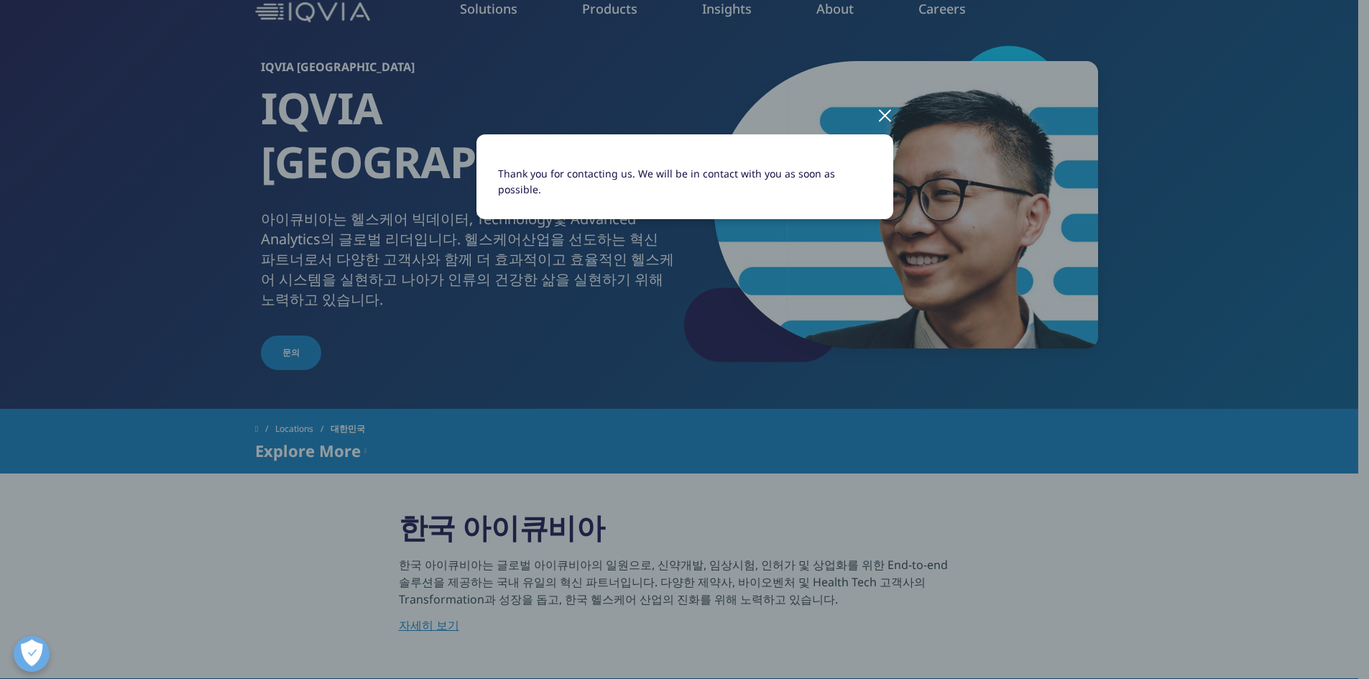
click at [883, 115] on div at bounding box center [885, 115] width 17 height 40
